Goal: Task Accomplishment & Management: Manage account settings

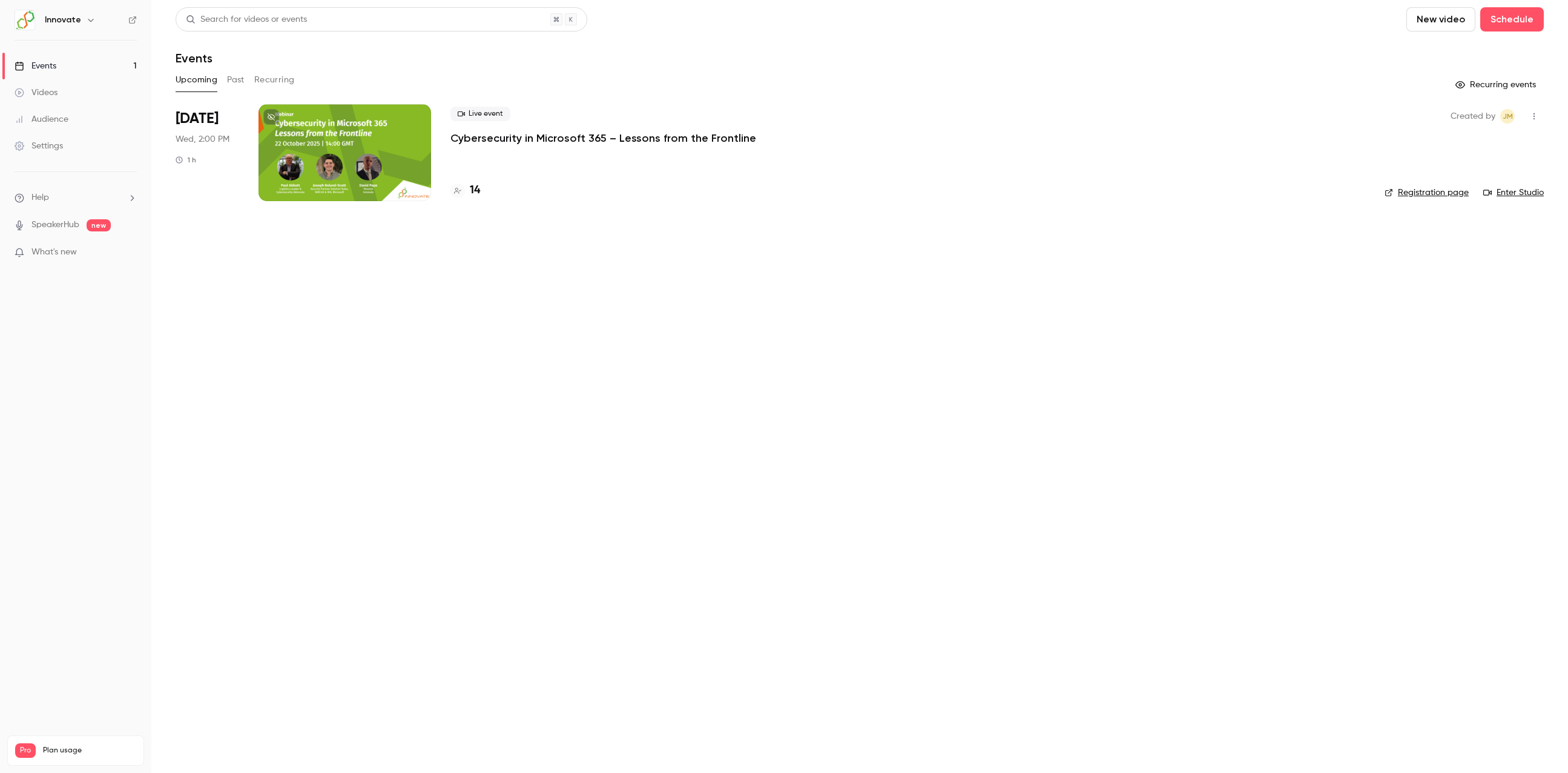
click at [522, 138] on p "Cybersecurity in Microsoft 365 – Lessons from the Frontline" at bounding box center [603, 138] width 306 height 14
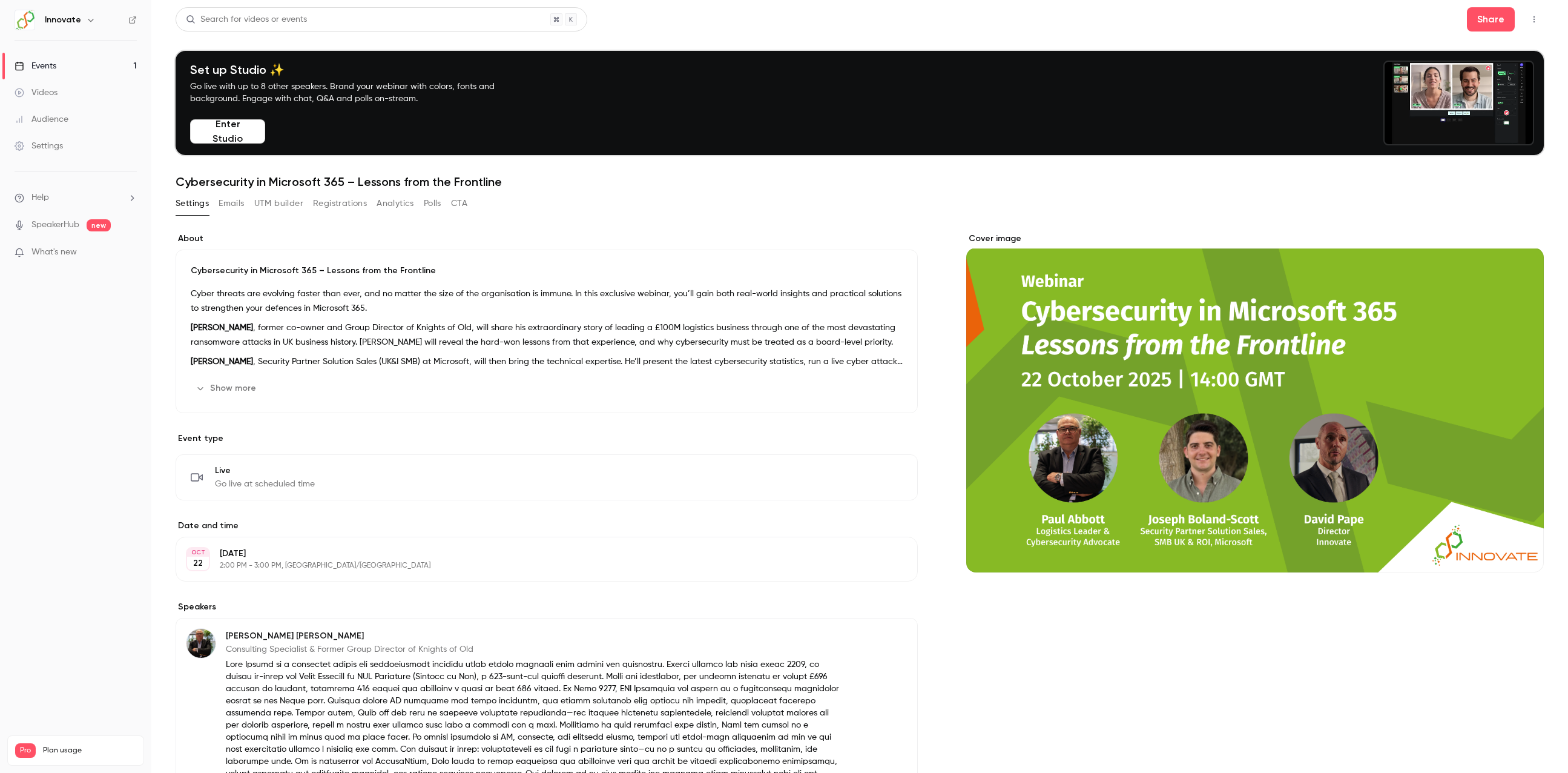
click at [328, 198] on button "Registrations" at bounding box center [339, 203] width 54 height 19
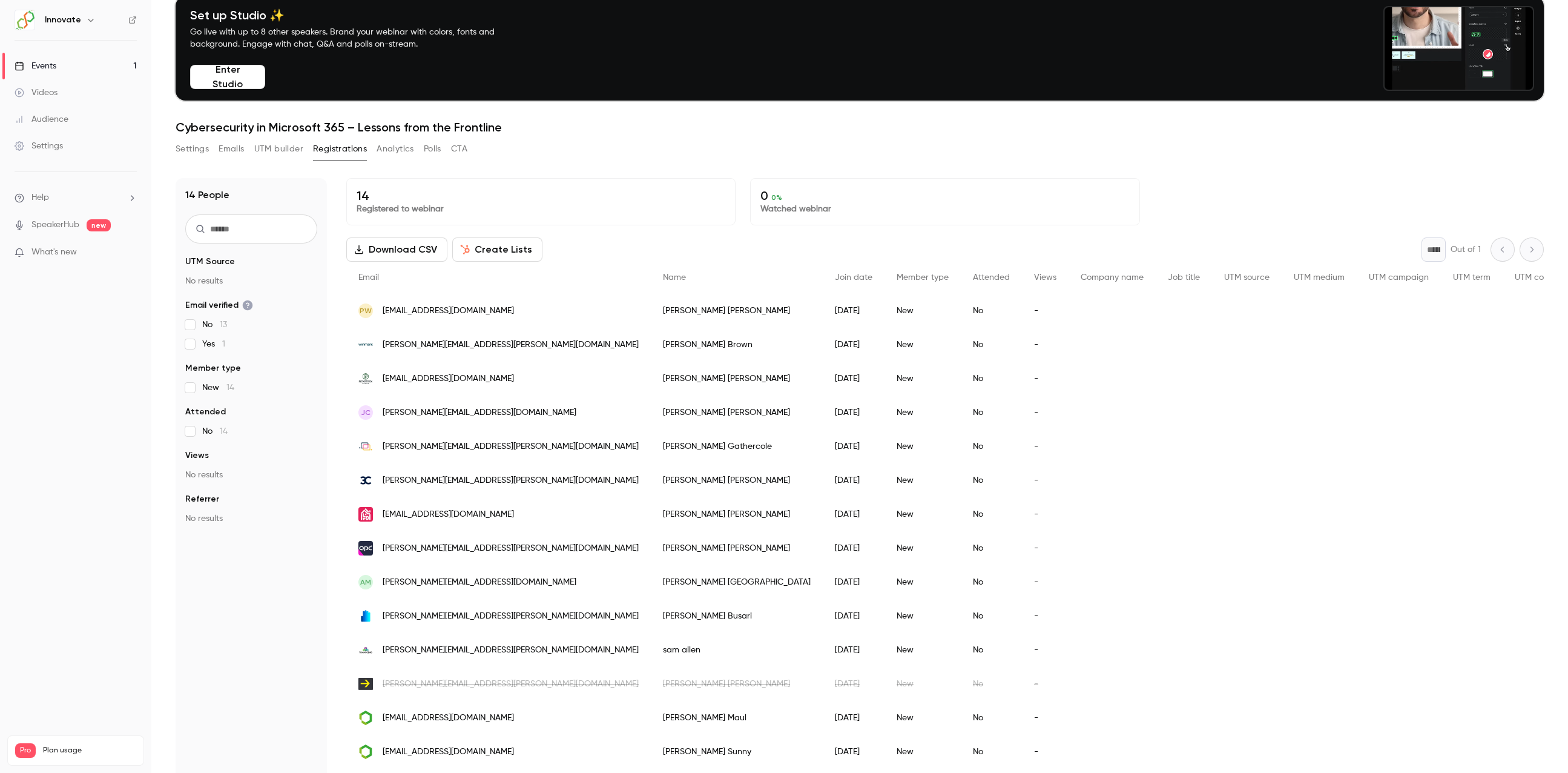
scroll to position [119, 0]
